Goal: Transaction & Acquisition: Purchase product/service

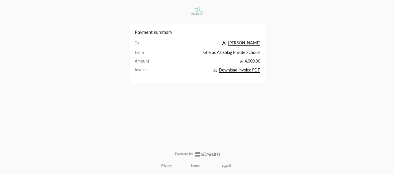
click at [309, 30] on div "Payment summary To [PERSON_NAME] From Gheras Alakhlag Private Schools Amount 4,…" at bounding box center [197, 87] width 395 height 175
click at [247, 42] on span "[PERSON_NAME]" at bounding box center [244, 42] width 32 height 5
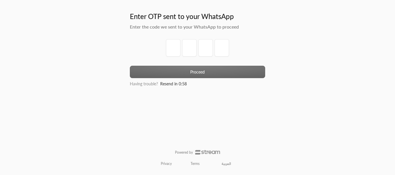
drag, startPoint x: 145, startPoint y: 51, endPoint x: 153, endPoint y: 51, distance: 7.8
click at [153, 51] on div at bounding box center [197, 52] width 135 height 27
click at [163, 48] on div at bounding box center [197, 52] width 135 height 27
click at [169, 48] on input "tel" at bounding box center [173, 47] width 14 height 17
type input "1"
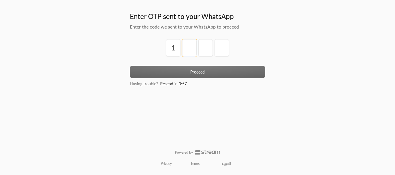
type input "2"
type input "3"
type input "4"
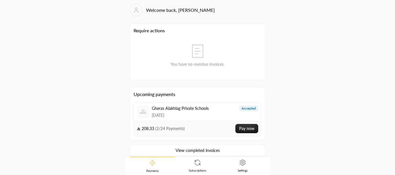
click at [190, 151] on link "View completed invoices" at bounding box center [197, 151] width 135 height 12
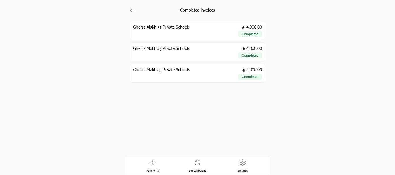
click at [136, 8] on icon at bounding box center [133, 10] width 7 height 7
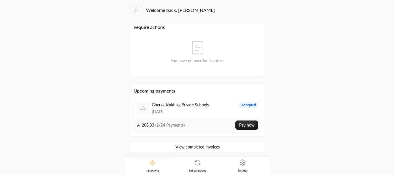
scroll to position [4, 0]
click at [183, 150] on link "View completed invoices" at bounding box center [197, 147] width 135 height 12
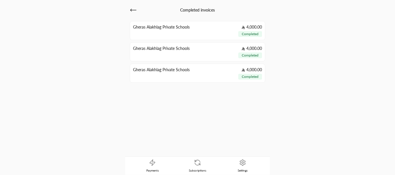
click at [130, 10] on icon at bounding box center [133, 10] width 7 height 7
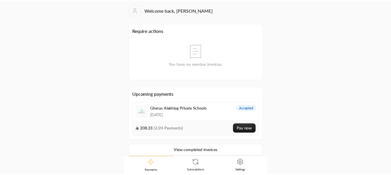
scroll to position [4, 0]
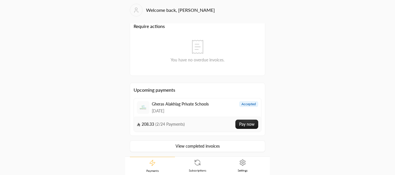
click at [197, 169] on link "Subscriptions" at bounding box center [197, 166] width 45 height 18
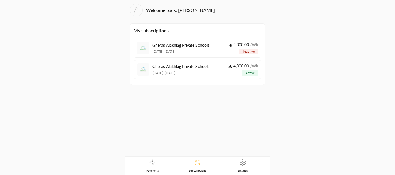
click at [239, 52] on div "4,000.00 / Wk inactive" at bounding box center [243, 48] width 30 height 13
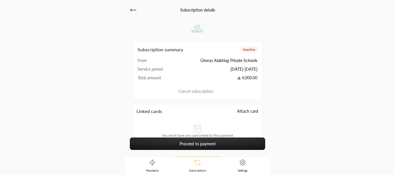
click at [176, 147] on link "Proceed to payment" at bounding box center [197, 144] width 135 height 12
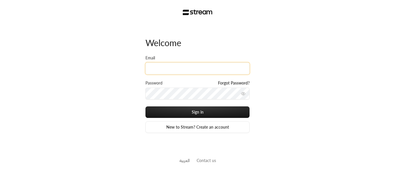
click at [196, 69] on input "Email" at bounding box center [197, 69] width 104 height 12
type input "[PERSON_NAME][EMAIL_ADDRESS][DOMAIN_NAME]"
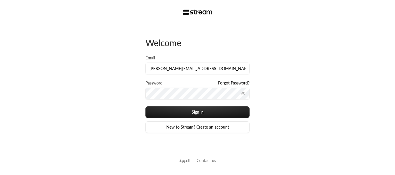
click at [190, 106] on div "Password Forgot Password?" at bounding box center [197, 93] width 104 height 26
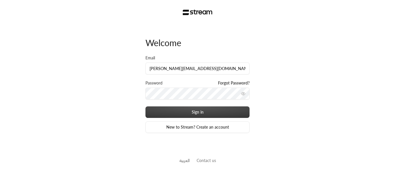
click at [188, 109] on button "Sign in" at bounding box center [197, 113] width 104 height 12
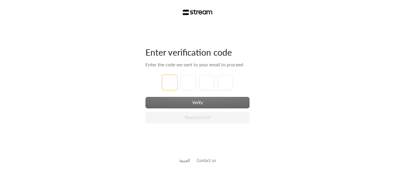
type input "1"
type input "2"
type input "3"
type input "4"
